Goal: Task Accomplishment & Management: Use online tool/utility

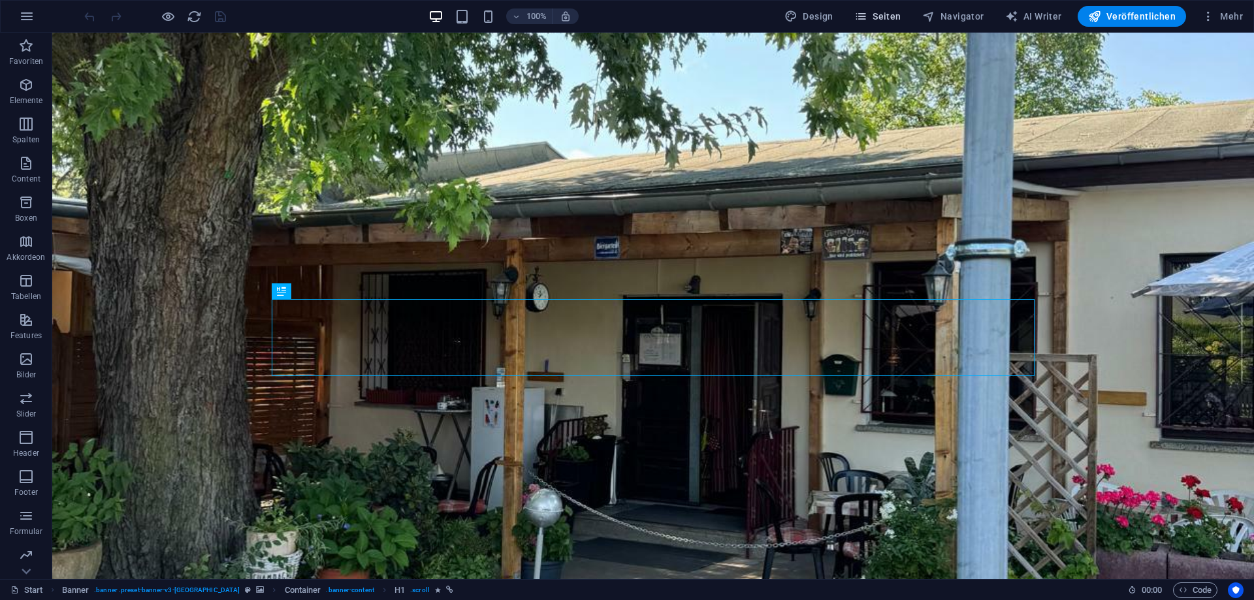
click at [886, 20] on span "Seiten" at bounding box center [877, 16] width 47 height 13
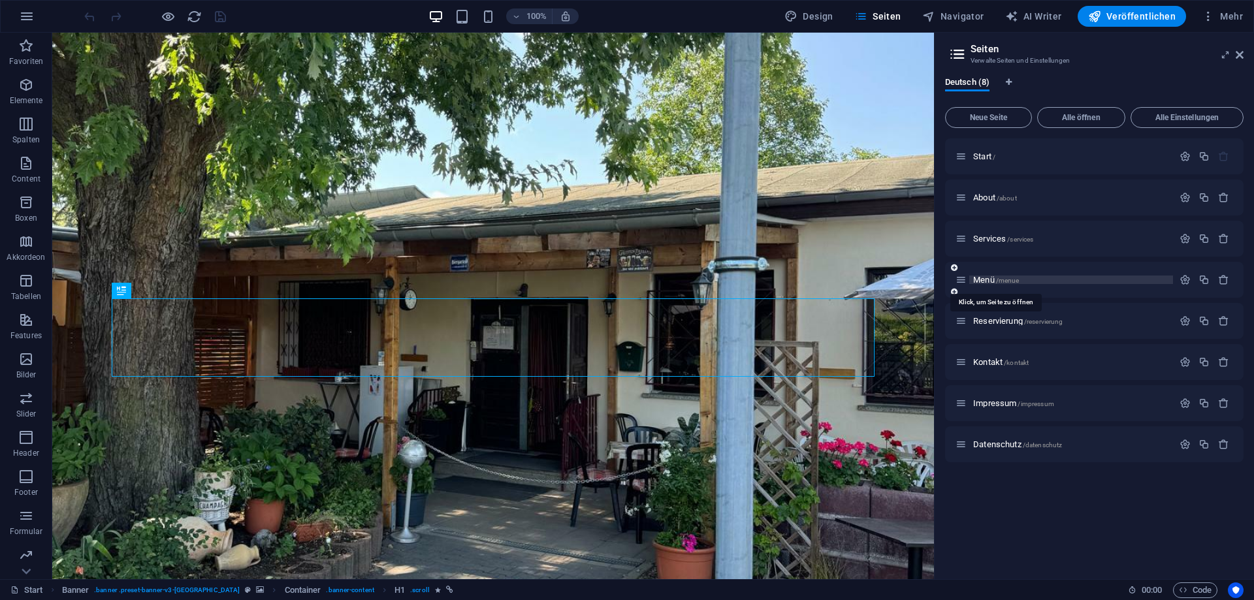
click at [995, 278] on span "Menü /menue" at bounding box center [996, 280] width 46 height 10
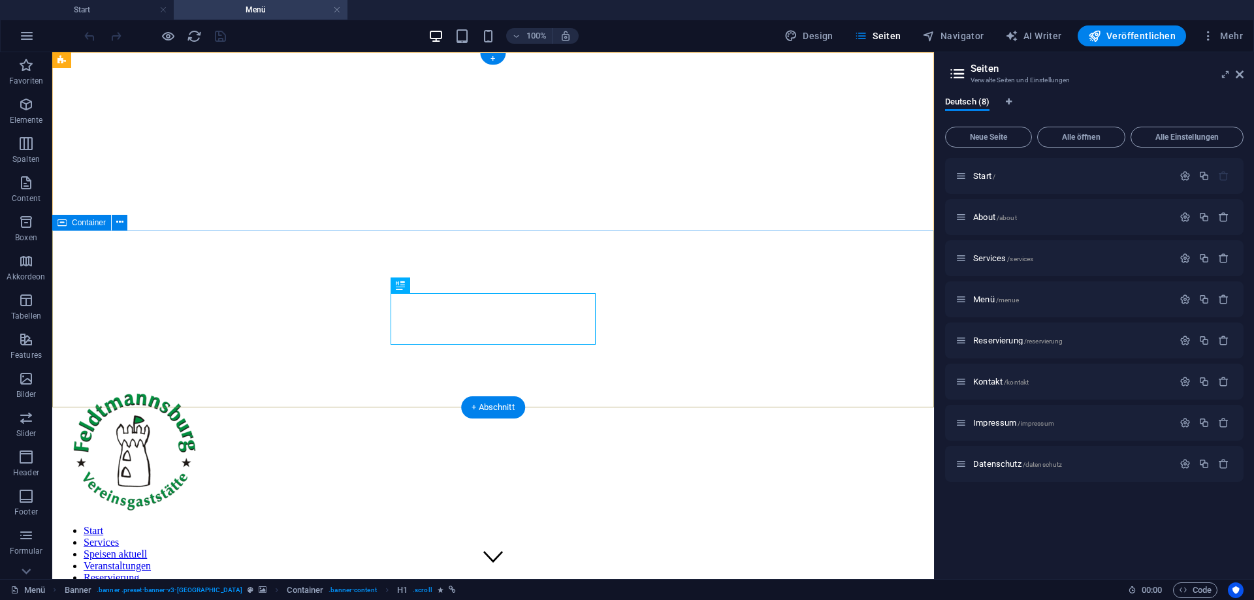
scroll to position [266, 0]
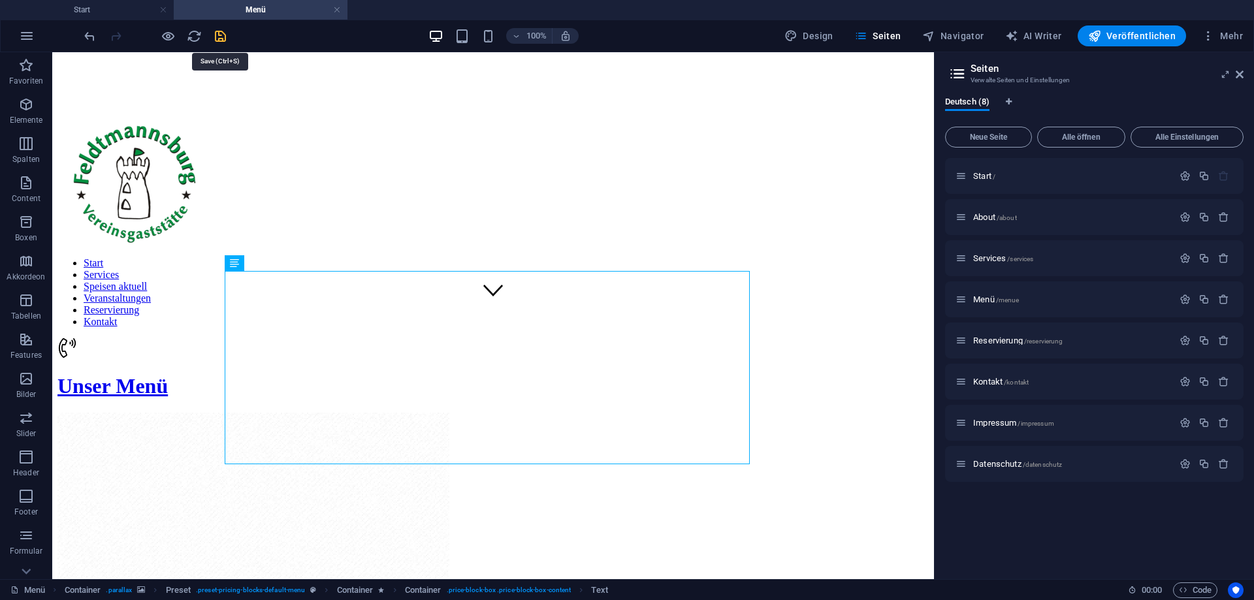
click at [225, 37] on icon "save" at bounding box center [220, 36] width 15 height 15
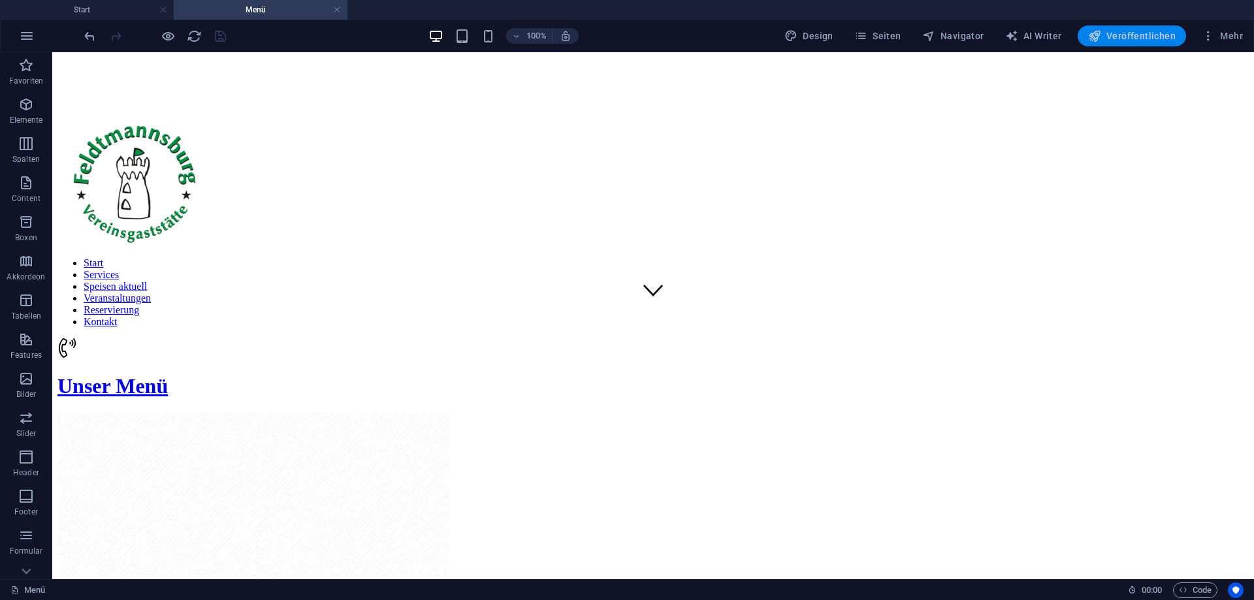
click at [1136, 29] on button "Veröffentlichen" at bounding box center [1132, 35] width 108 height 21
